Goal: Navigation & Orientation: Find specific page/section

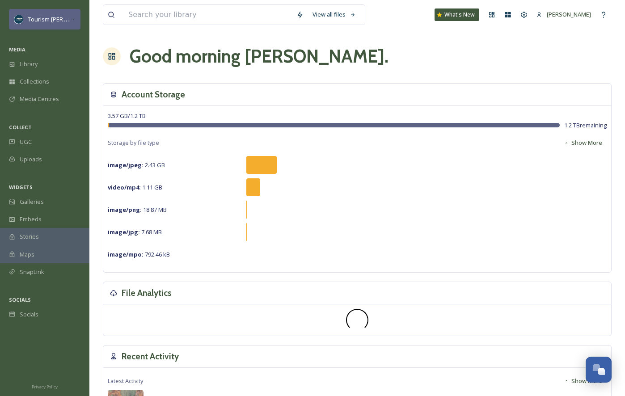
click at [72, 13] on div "Tourism [PERSON_NAME]" at bounding box center [45, 19] width 72 height 21
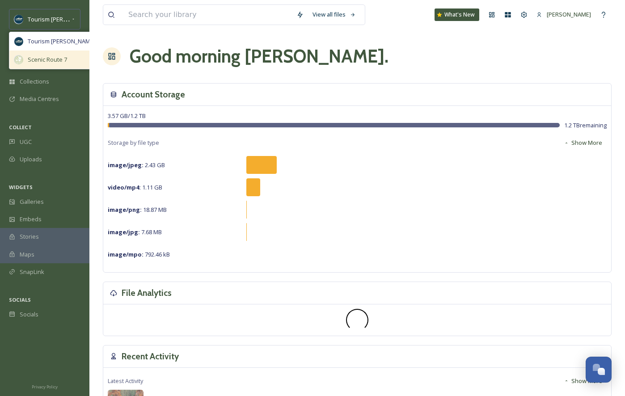
click at [60, 56] on span "Scenic Route 7" at bounding box center [47, 59] width 39 height 8
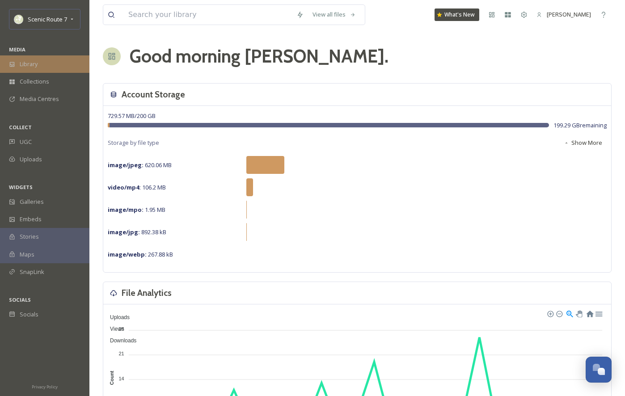
click at [36, 64] on span "Library" at bounding box center [29, 64] width 18 height 8
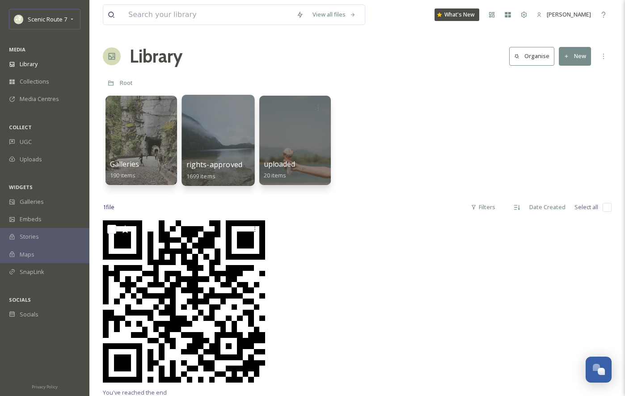
click at [214, 140] on div at bounding box center [217, 140] width 73 height 91
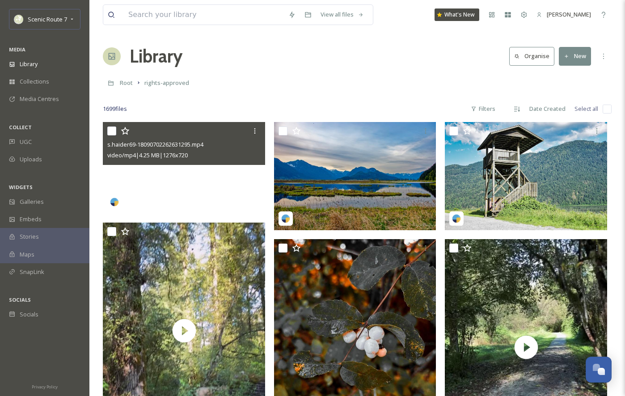
click at [207, 190] on video "s.haider69-18090702262631295.mp4" at bounding box center [184, 168] width 162 height 92
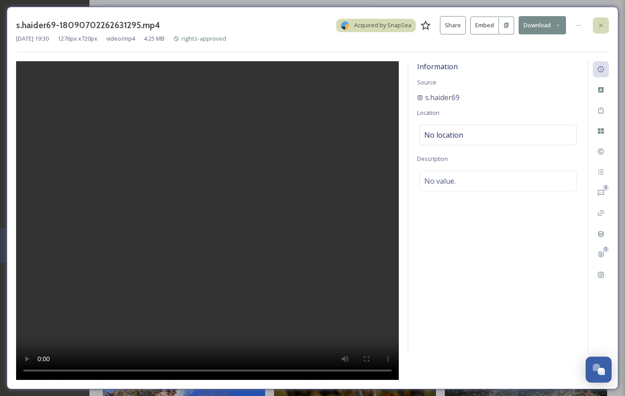
click at [604, 26] on div at bounding box center [601, 25] width 16 height 16
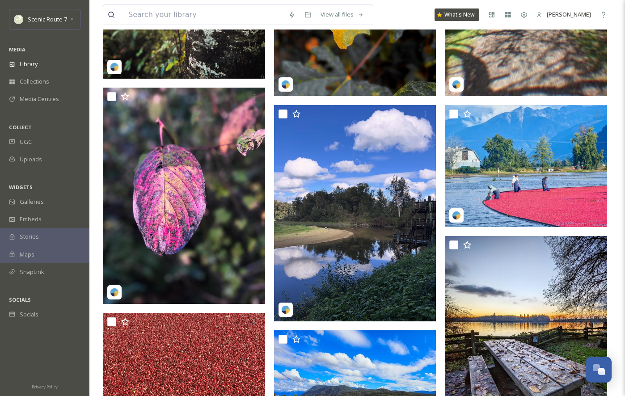
scroll to position [861, 0]
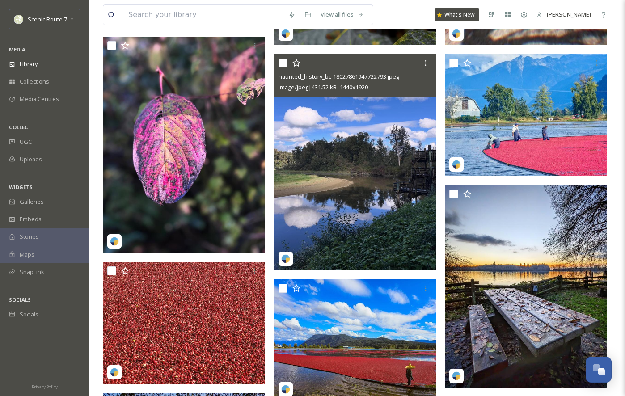
click at [351, 207] on img at bounding box center [355, 162] width 162 height 216
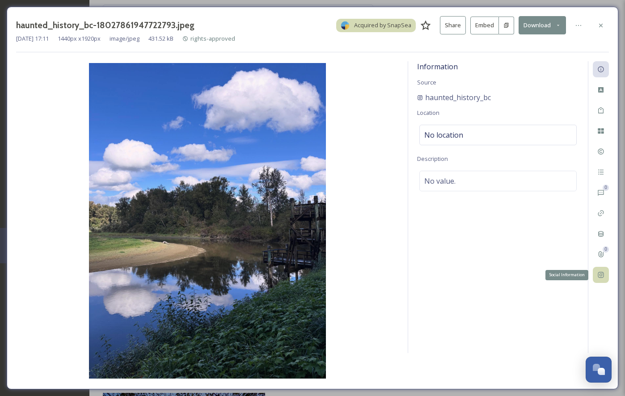
click at [601, 274] on icon at bounding box center [600, 274] width 7 height 7
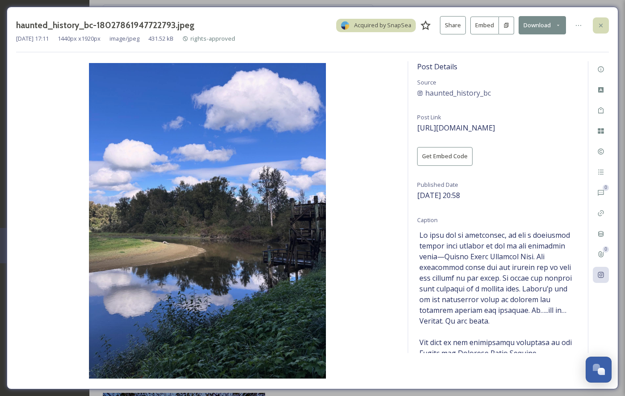
click at [603, 24] on icon at bounding box center [600, 25] width 7 height 7
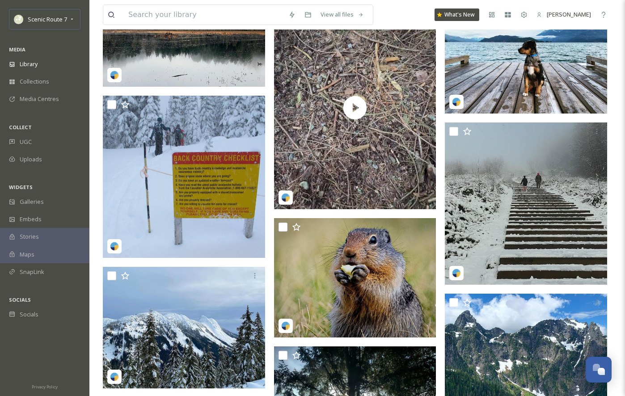
scroll to position [7773, 0]
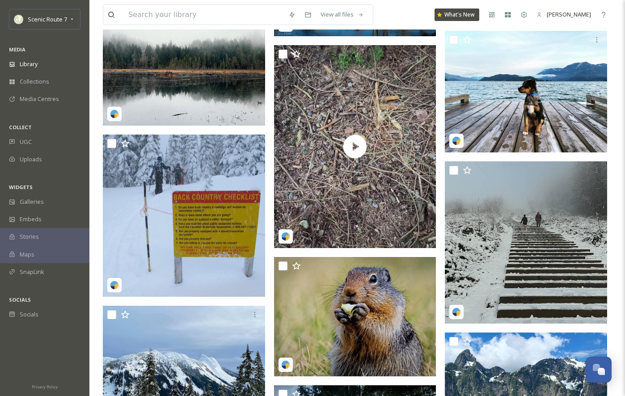
click at [119, 11] on div at bounding box center [196, 15] width 176 height 20
click at [124, 14] on input at bounding box center [204, 15] width 160 height 20
type input "[GEOGRAPHIC_DATA]"
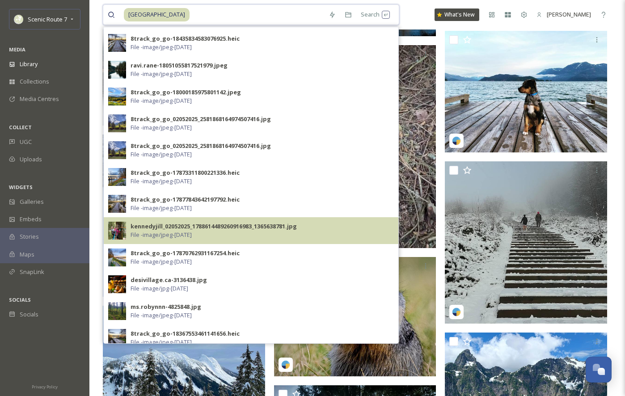
scroll to position [220, 0]
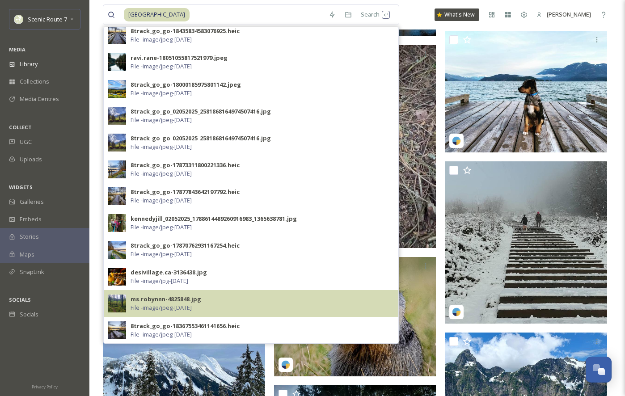
click at [122, 298] on img at bounding box center [117, 304] width 18 height 18
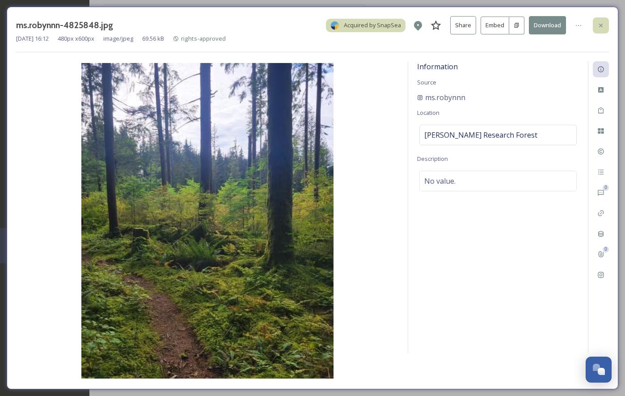
click at [603, 24] on icon at bounding box center [600, 25] width 7 height 7
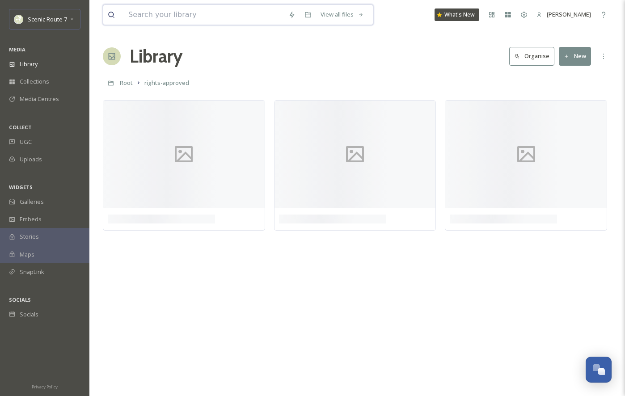
click at [152, 15] on input at bounding box center [204, 15] width 160 height 20
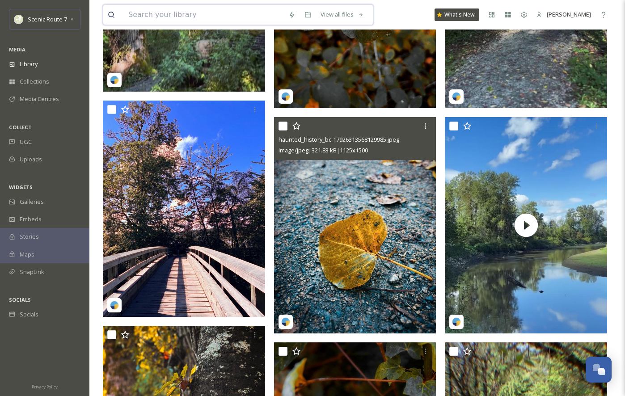
scroll to position [344, 0]
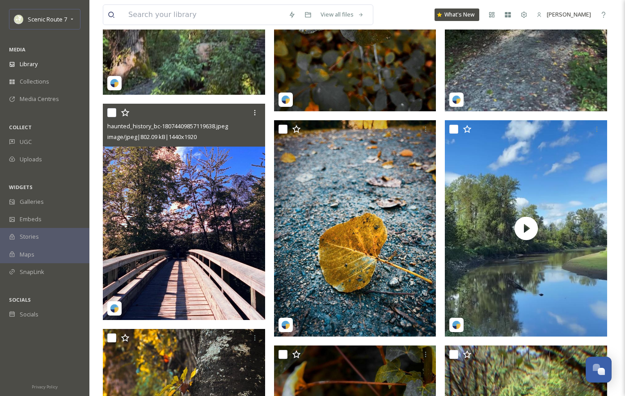
click at [181, 247] on img at bounding box center [184, 212] width 162 height 216
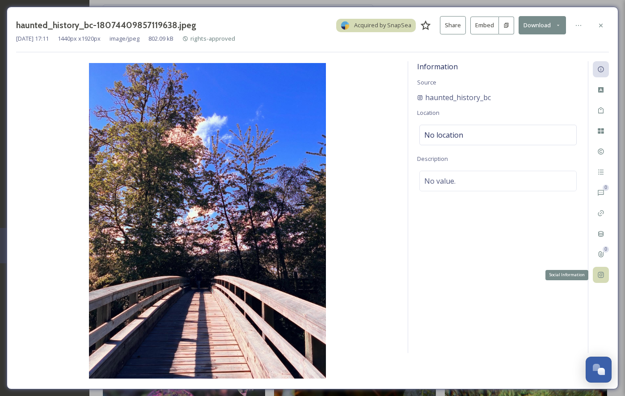
click at [604, 270] on div "Social Information" at bounding box center [601, 275] width 16 height 16
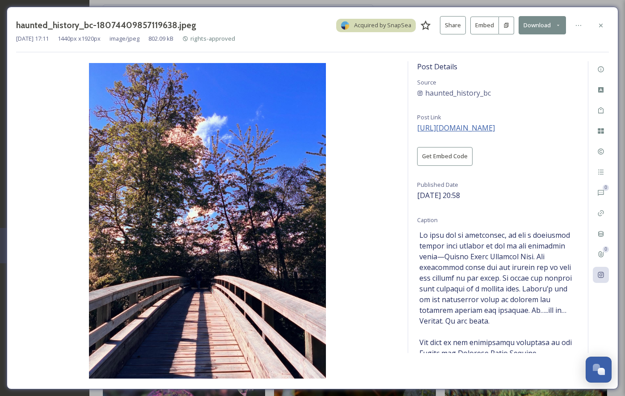
click at [479, 127] on span "[URL][DOMAIN_NAME]" at bounding box center [456, 128] width 78 height 10
